Goal: Obtain resource: Download file/media

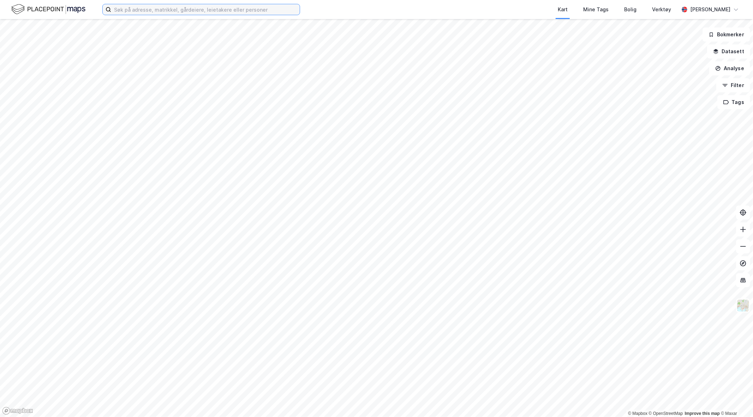
click at [122, 8] on input at bounding box center [205, 9] width 188 height 11
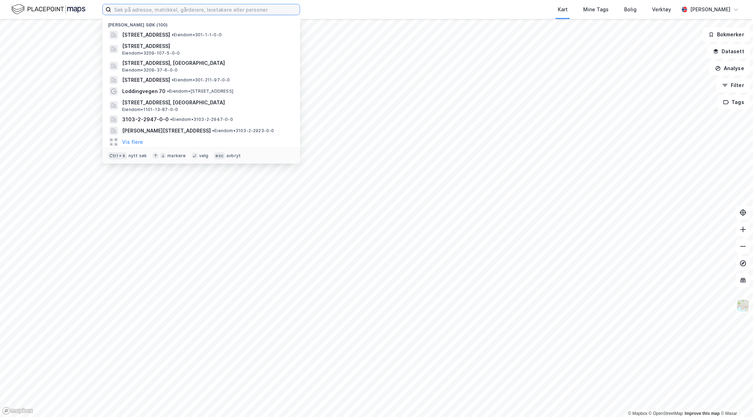
paste input "[STREET_ADDRESS]"
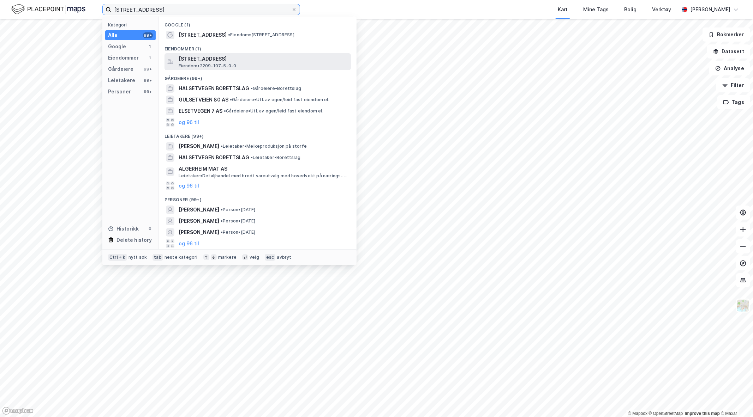
type input "[STREET_ADDRESS]"
click at [264, 66] on div "[STREET_ADDRESS], [GEOGRAPHIC_DATA] • 3209-107-5-0-0" at bounding box center [264, 62] width 171 height 14
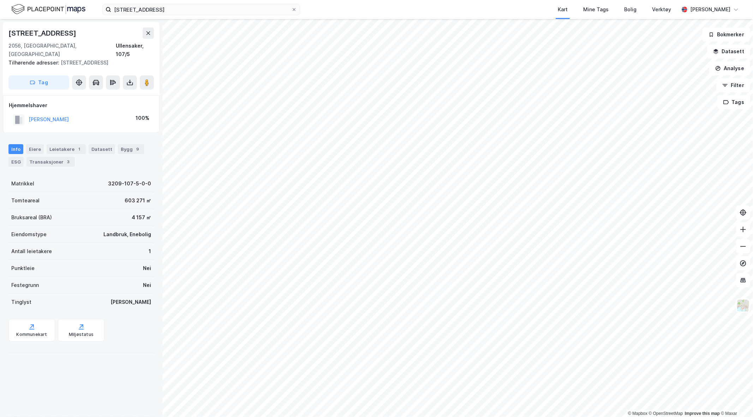
drag, startPoint x: 82, startPoint y: 45, endPoint x: 77, endPoint y: 40, distance: 6.7
click at [79, 42] on div "2056, [GEOGRAPHIC_DATA], [GEOGRAPHIC_DATA], 107/5" at bounding box center [80, 50] width 145 height 17
drag, startPoint x: 60, startPoint y: 35, endPoint x: 4, endPoint y: 32, distance: 56.5
click at [4, 32] on div "[STREET_ADDRESS] Tilhørende adresser: [STREET_ADDRESS] Tag" at bounding box center [81, 58] width 157 height 73
copy div "[STREET_ADDRESS]"
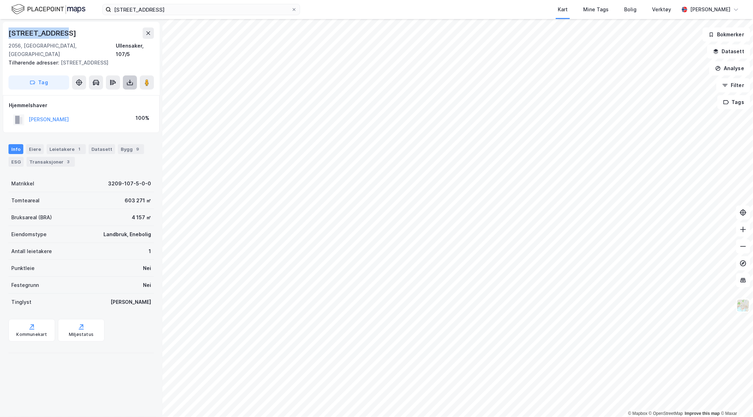
click at [130, 79] on button at bounding box center [130, 83] width 14 height 14
click at [96, 94] on div "Last ned grunnbok" at bounding box center [94, 97] width 41 height 6
